Goal: Information Seeking & Learning: Check status

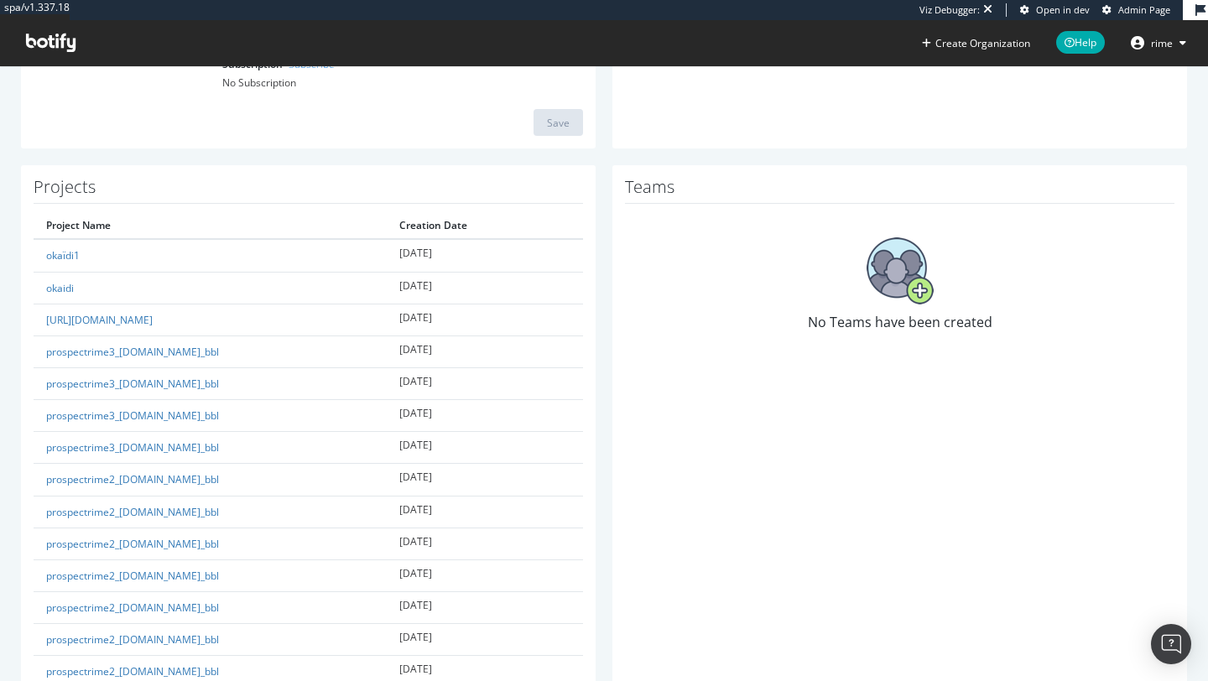
scroll to position [314, 0]
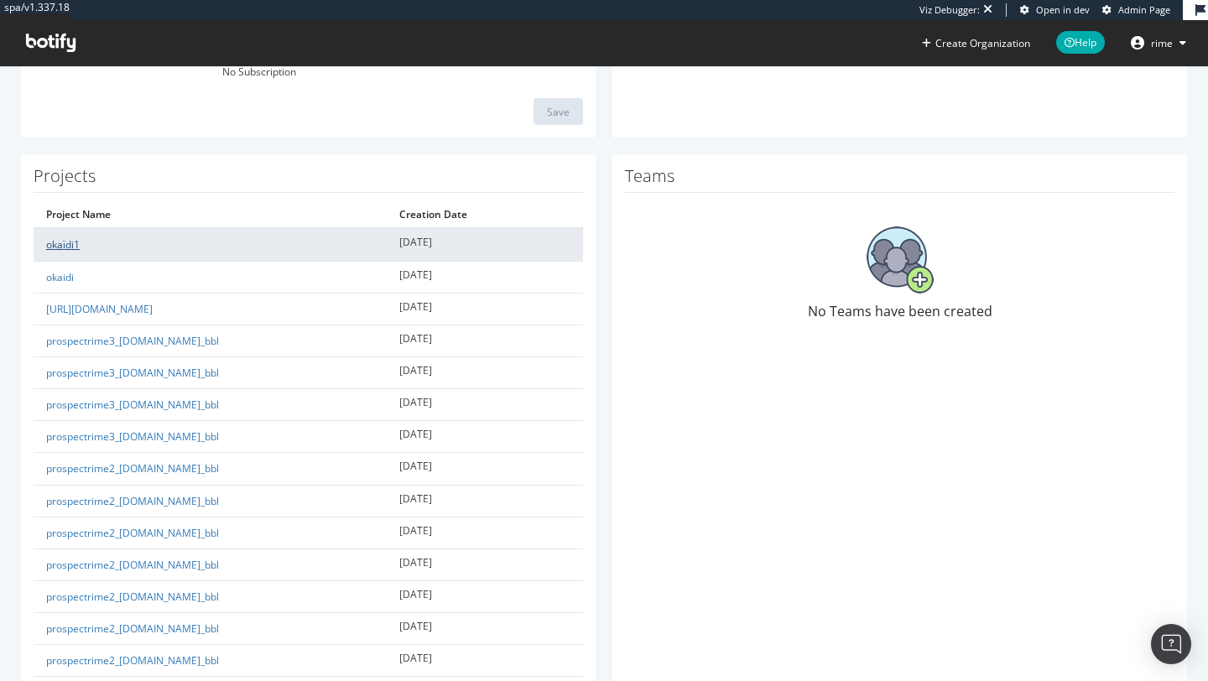
click at [63, 243] on link "okaïdi1" at bounding box center [63, 244] width 34 height 14
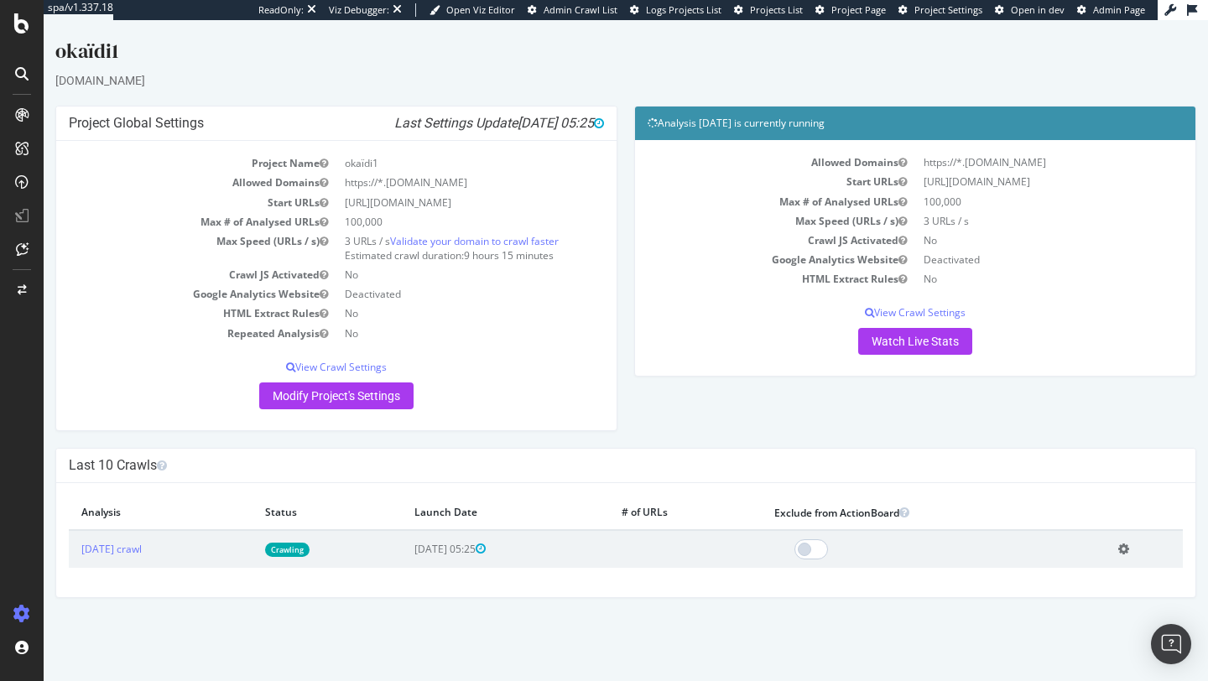
click at [154, 558] on td "[DATE] crawl" at bounding box center [161, 549] width 184 height 38
click at [142, 546] on link "[DATE] crawl" at bounding box center [111, 549] width 60 height 14
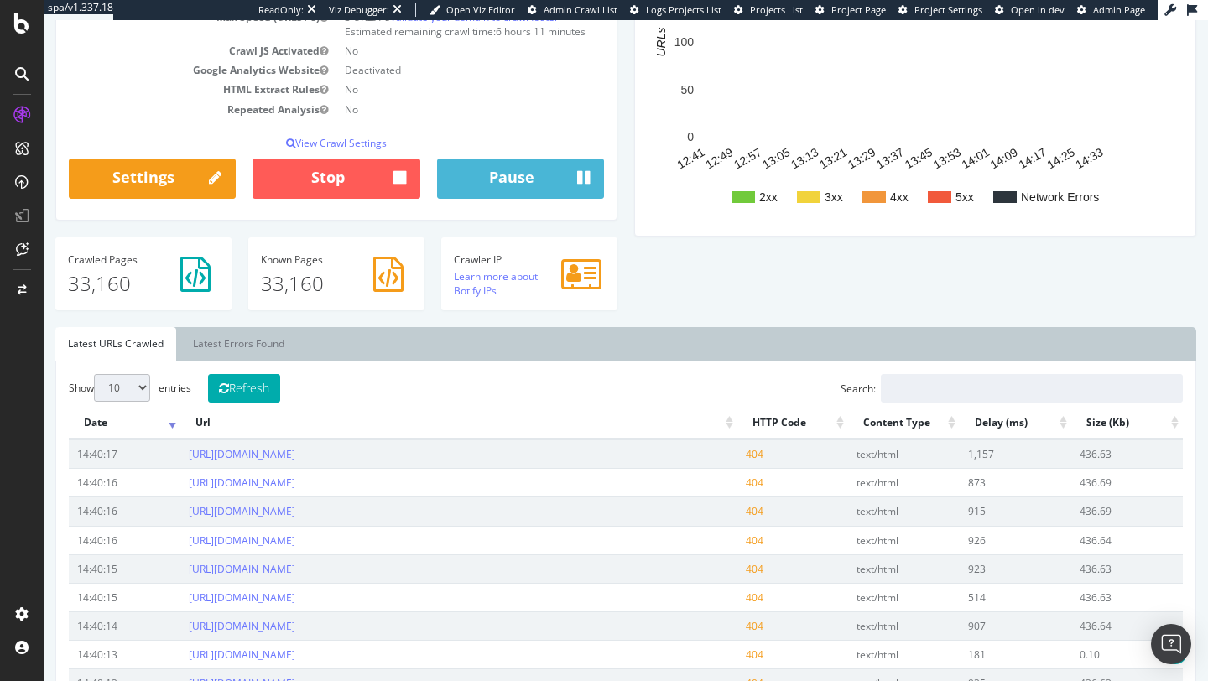
scroll to position [321, 0]
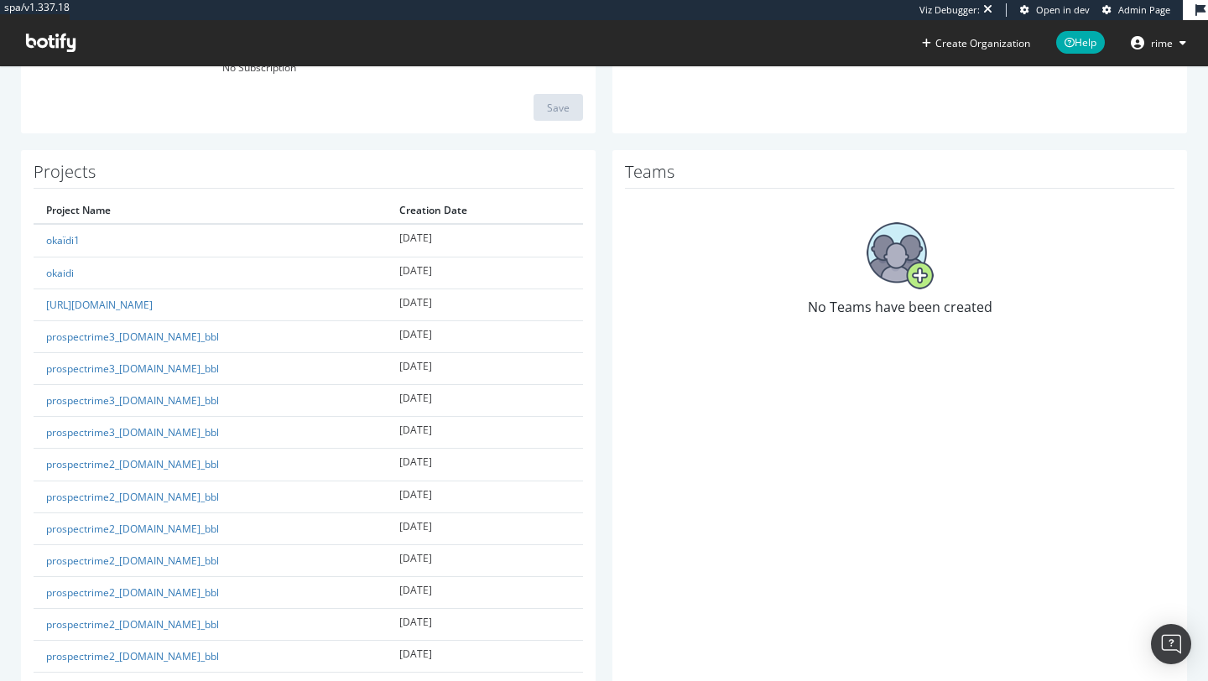
scroll to position [328, 0]
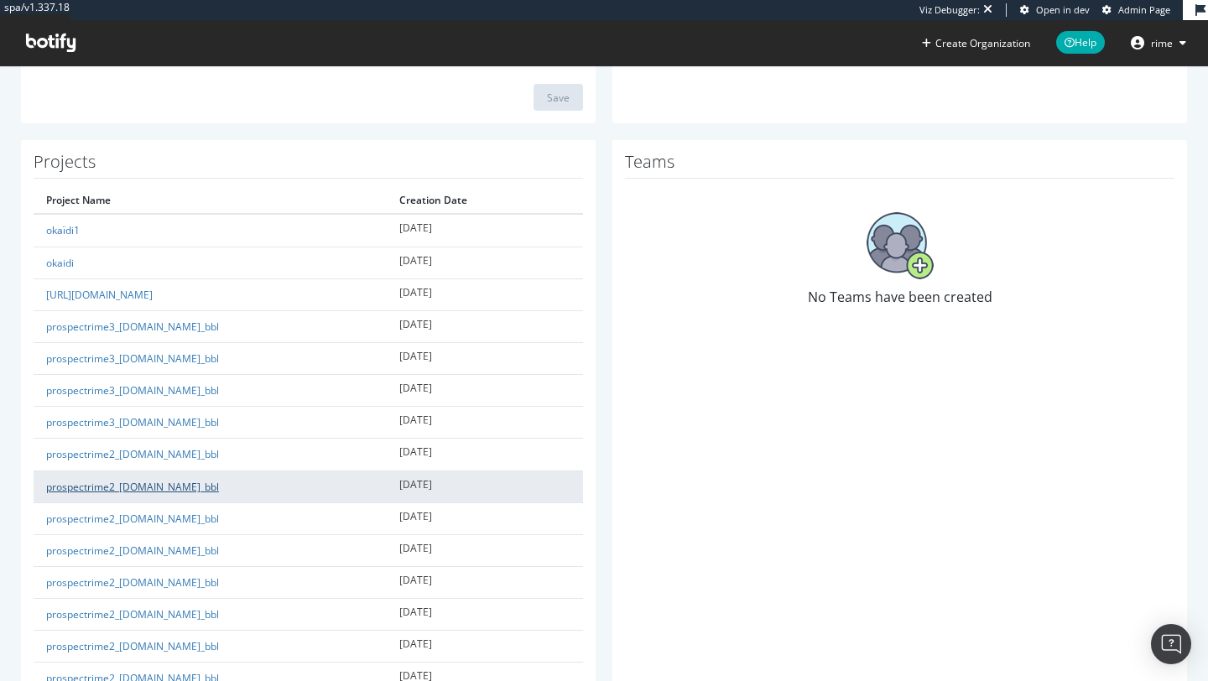
click at [128, 485] on link "prospectrime2_[DOMAIN_NAME]_bbl" at bounding box center [132, 487] width 173 height 14
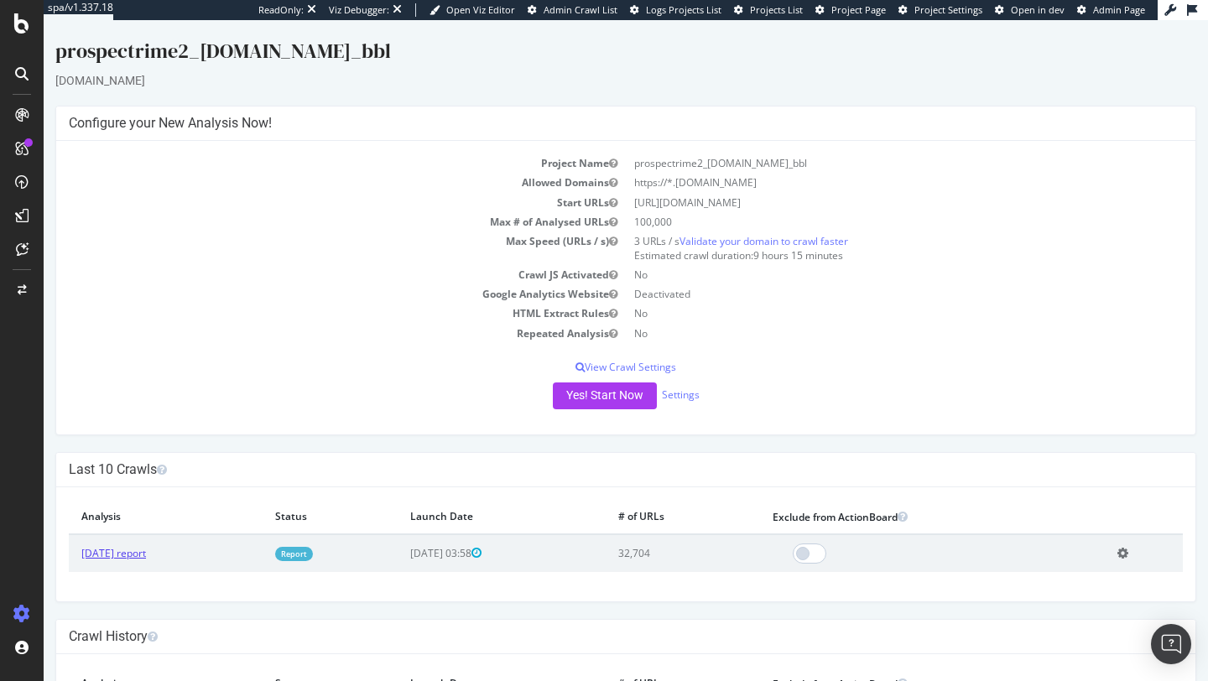
click at [115, 551] on link "[DATE] report" at bounding box center [113, 553] width 65 height 14
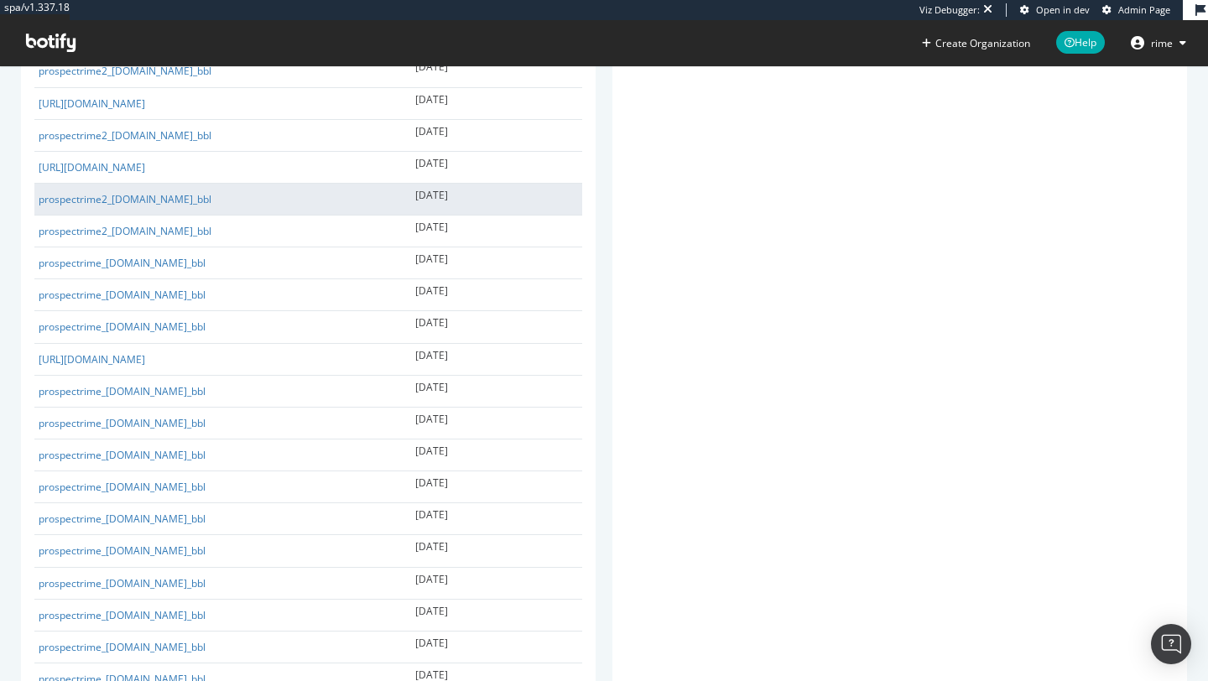
scroll to position [1445, 0]
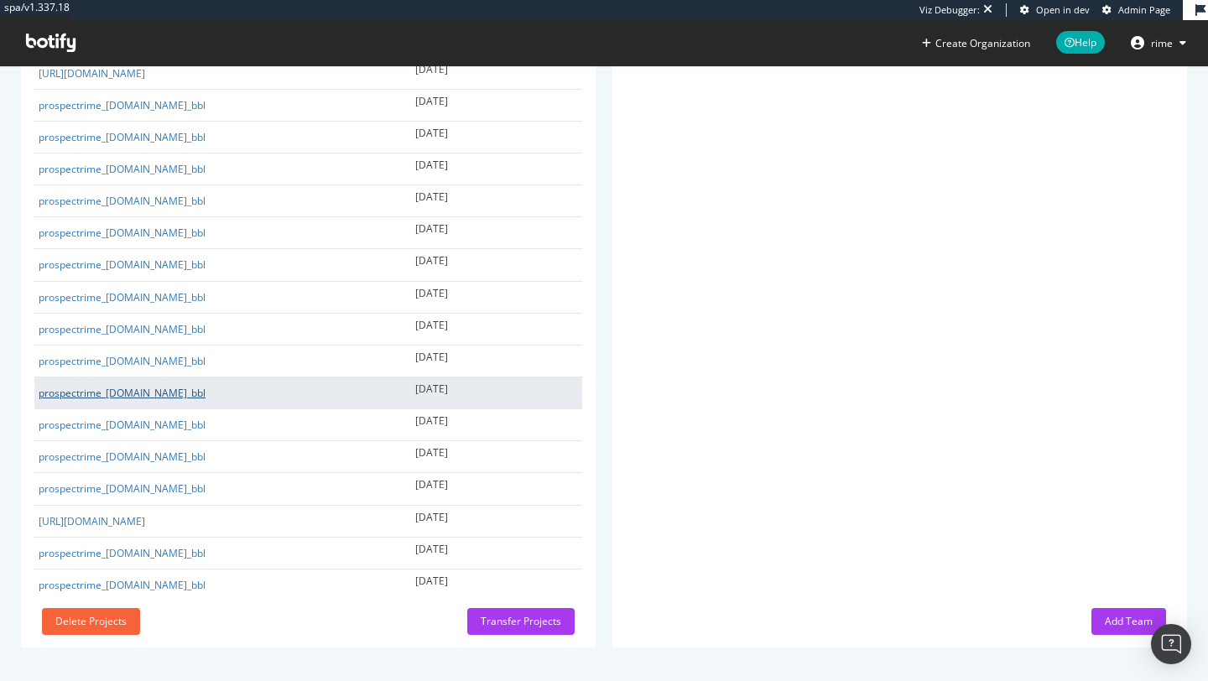
click at [184, 392] on link "prospectrime_[DOMAIN_NAME]_bbl" at bounding box center [122, 393] width 167 height 14
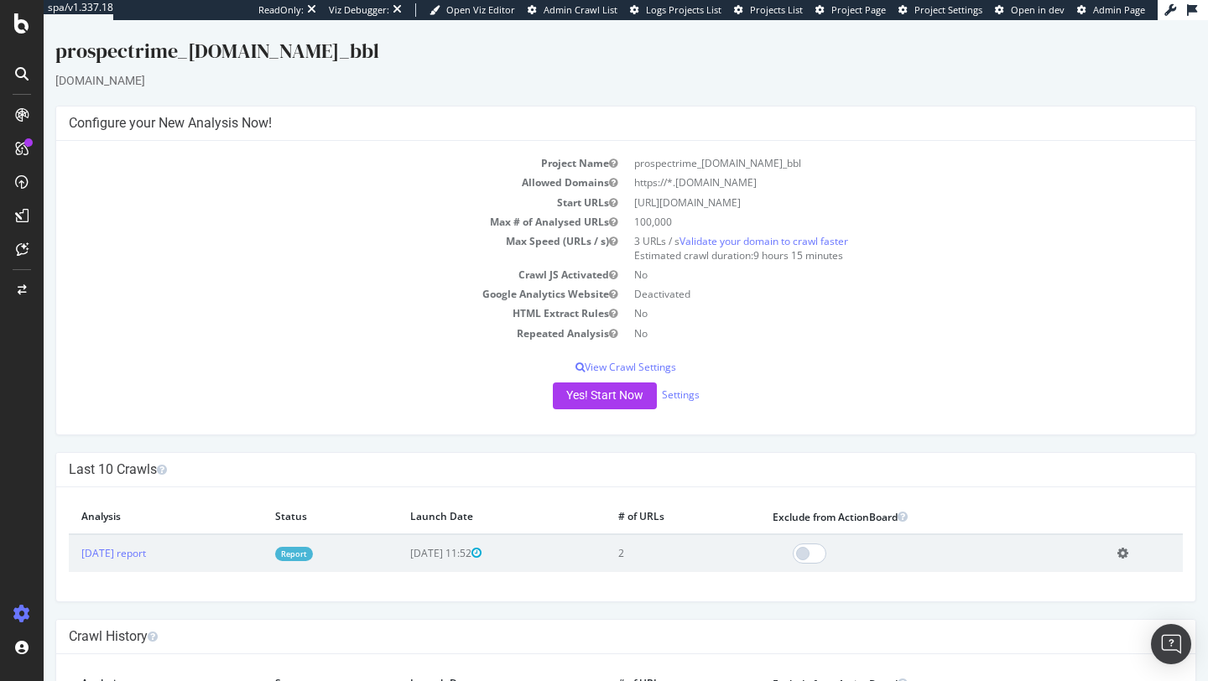
drag, startPoint x: 417, startPoint y: 65, endPoint x: 55, endPoint y: 45, distance: 363.1
click at [55, 45] on div "prospectrime_[DOMAIN_NAME]_bbl" at bounding box center [625, 54] width 1141 height 35
copy div "prospectrime_[DOMAIN_NAME]_bbl"
click at [146, 559] on link "[DATE] report" at bounding box center [113, 553] width 65 height 14
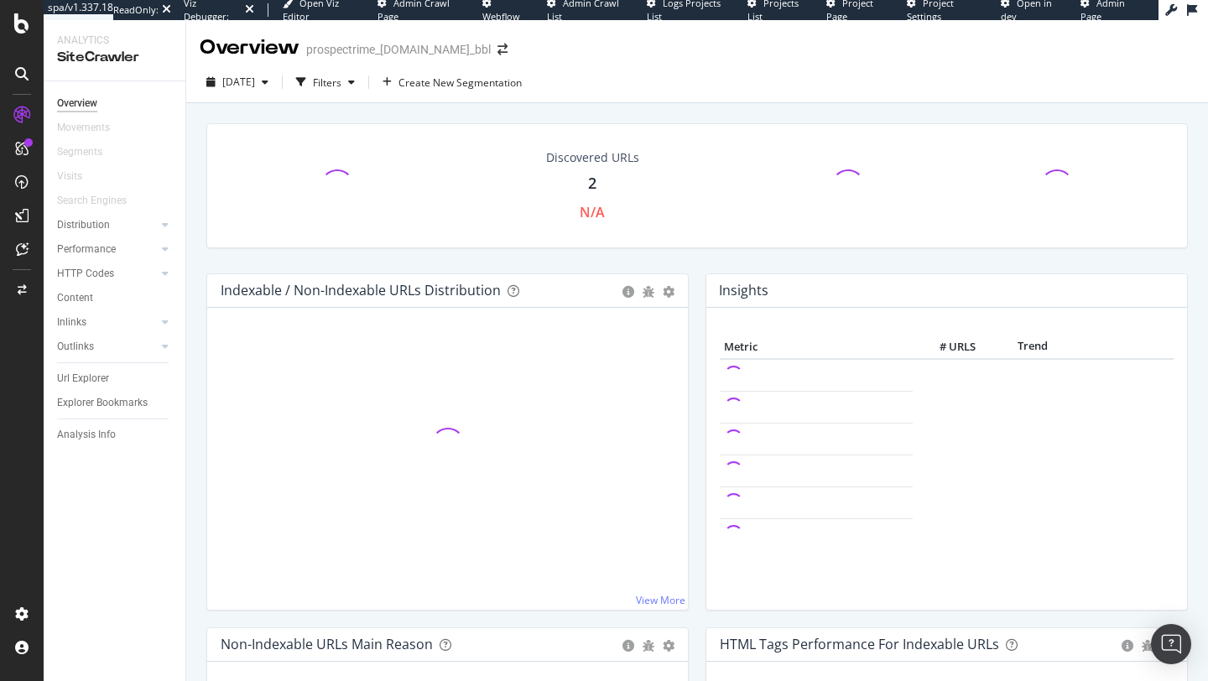
click at [710, 256] on div "Discovered URLs 2 N/A" at bounding box center [697, 198] width 999 height 150
